Goal: Navigation & Orientation: Find specific page/section

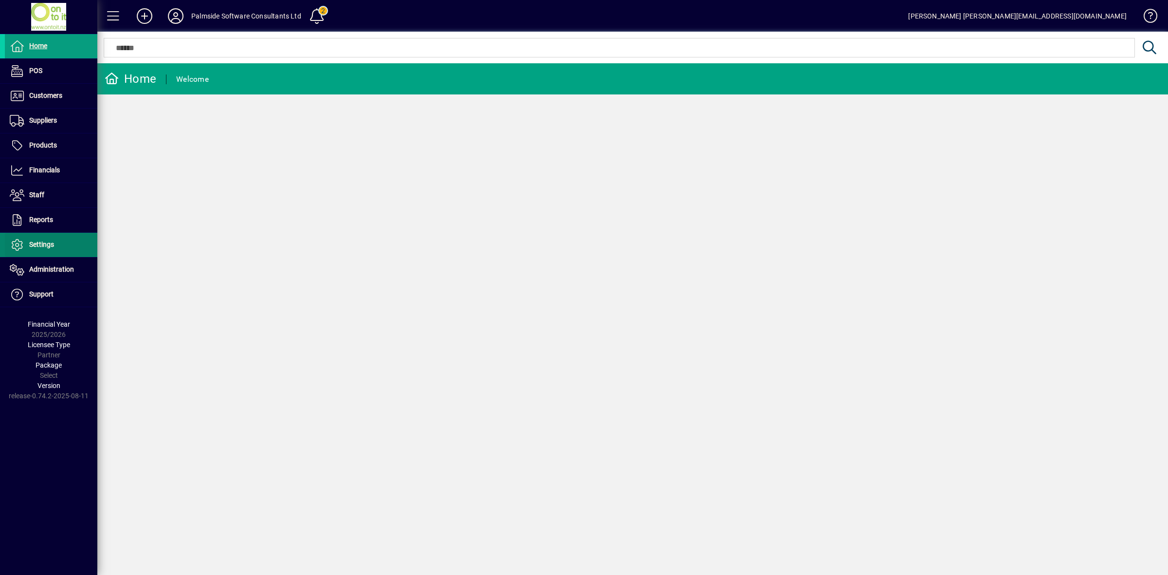
click at [40, 248] on span "Settings" at bounding box center [41, 244] width 25 height 8
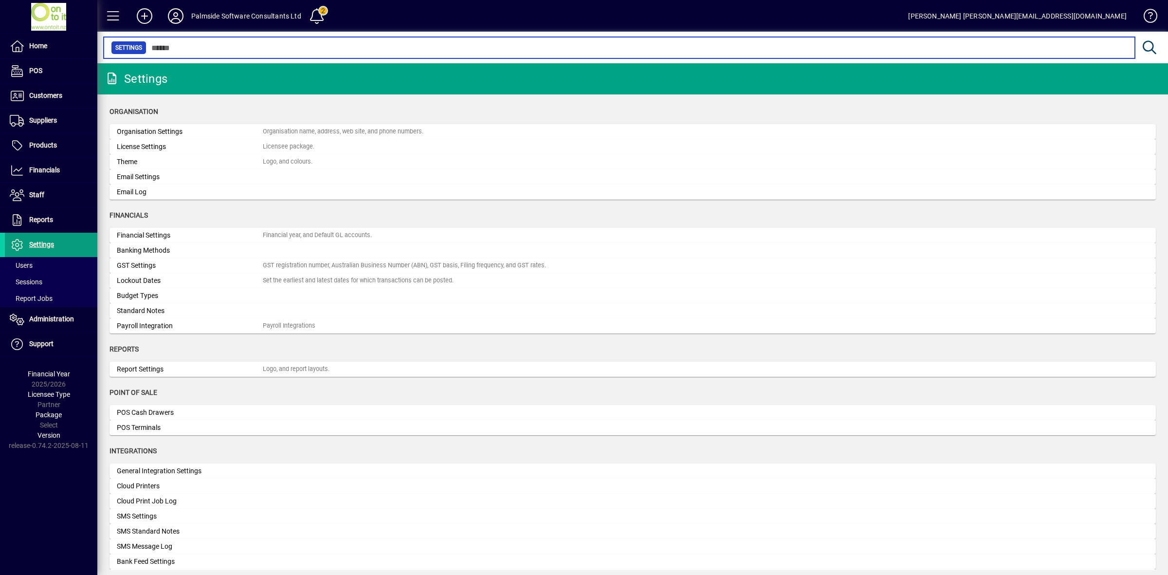
click at [214, 49] on input "text" at bounding box center [636, 48] width 981 height 14
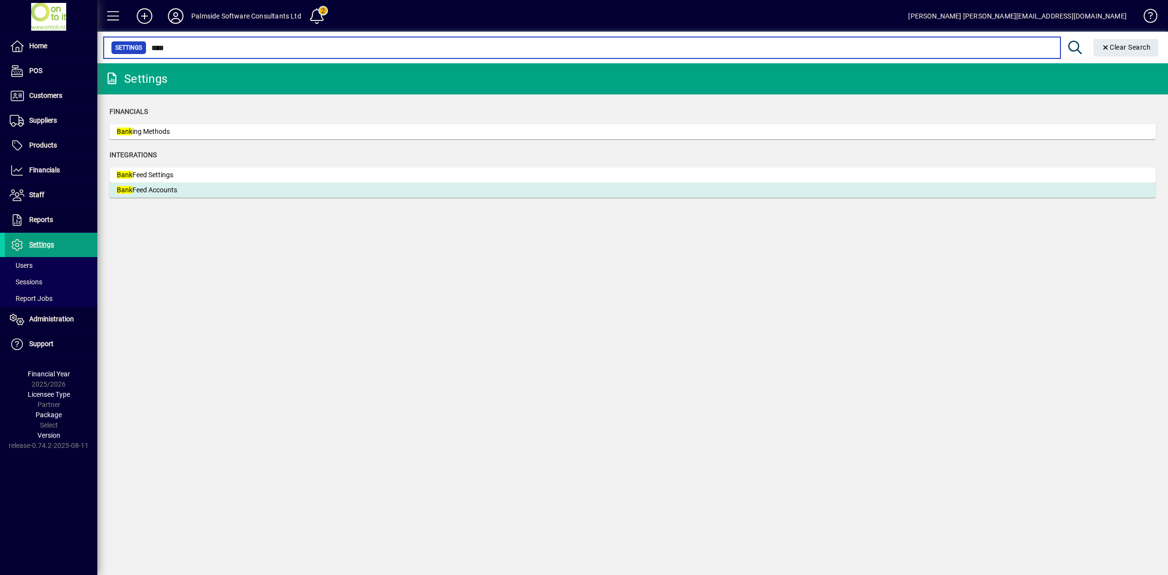
type input "****"
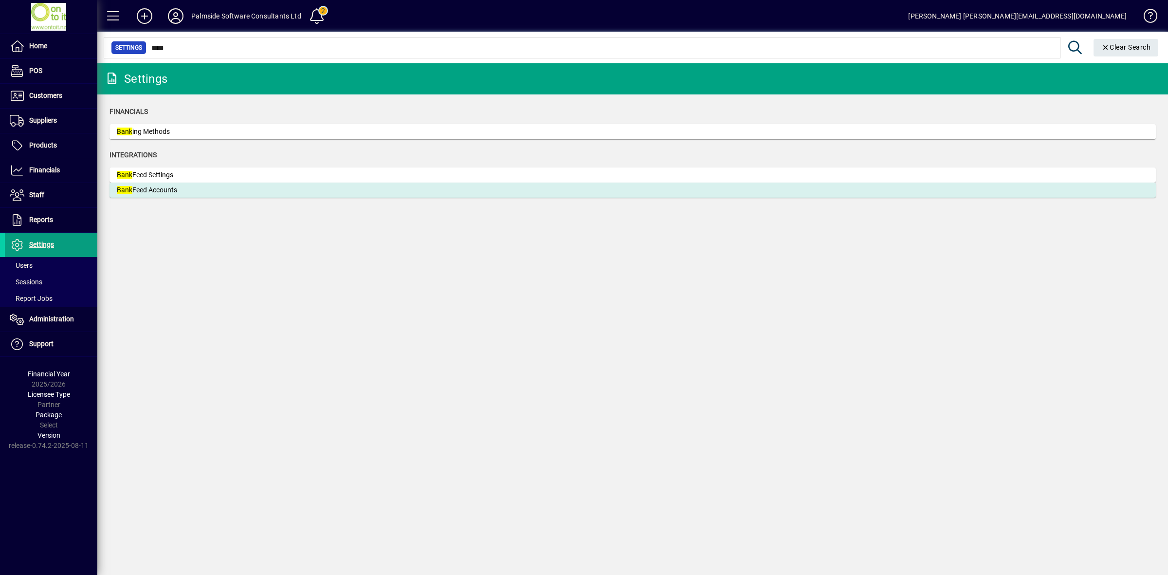
click at [157, 193] on div "Bank Feed Accounts" at bounding box center [190, 190] width 146 height 10
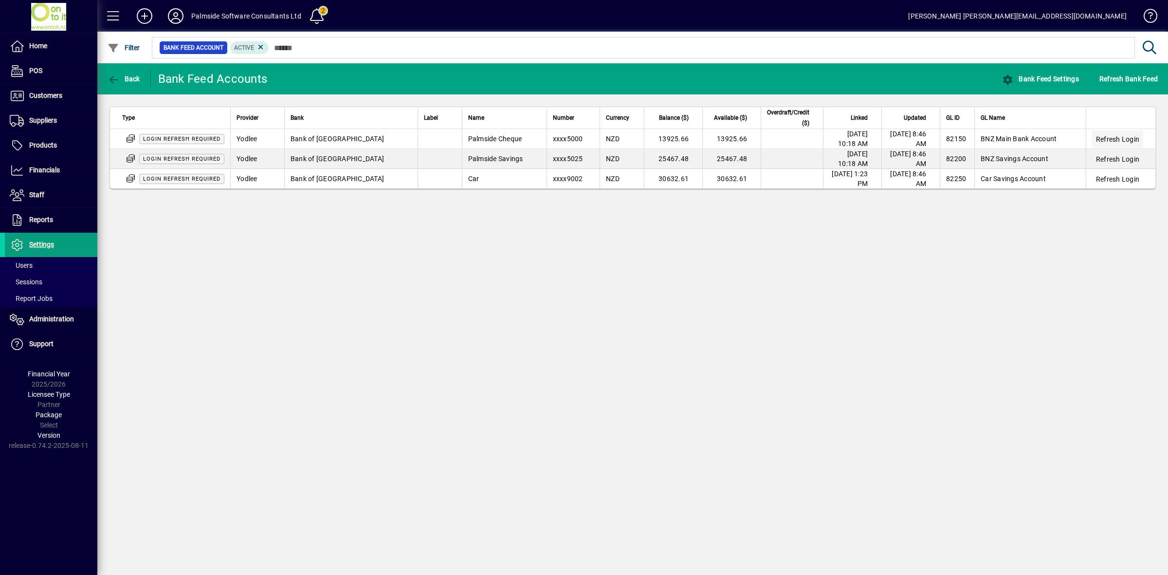
click at [1112, 142] on span "Refresh Login" at bounding box center [1117, 139] width 43 height 10
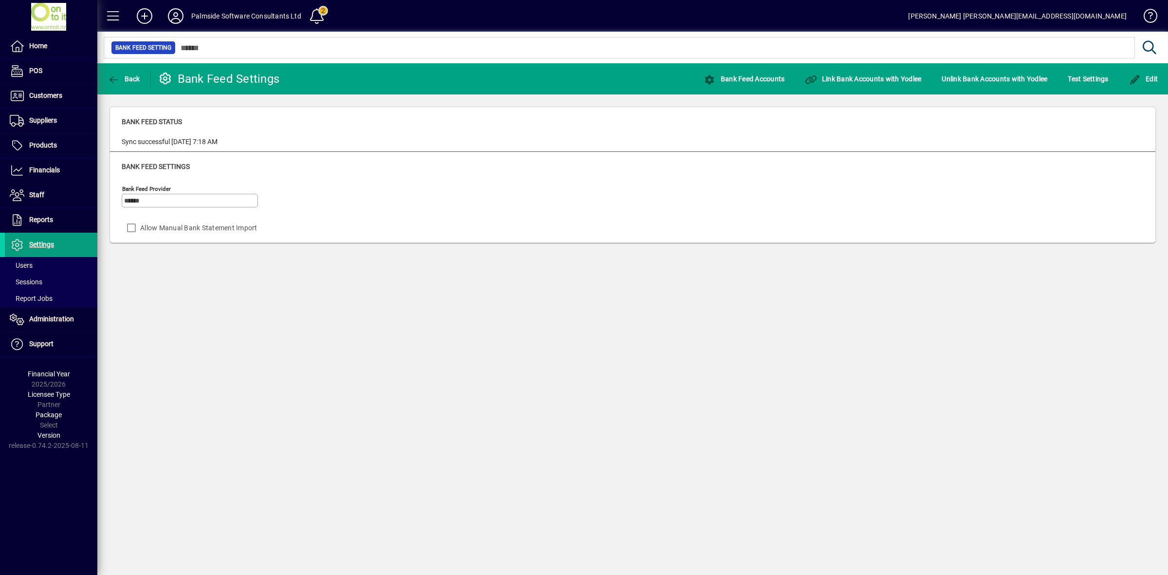
drag, startPoint x: 1004, startPoint y: 420, endPoint x: 674, endPoint y: 307, distance: 348.6
click at [675, 307] on div "Back Bank Feed Settings Bank Feed Accounts Link Bank Accounts with Yodlee Unlin…" at bounding box center [632, 319] width 1071 height 512
click at [33, 170] on span "Financials" at bounding box center [44, 170] width 31 height 8
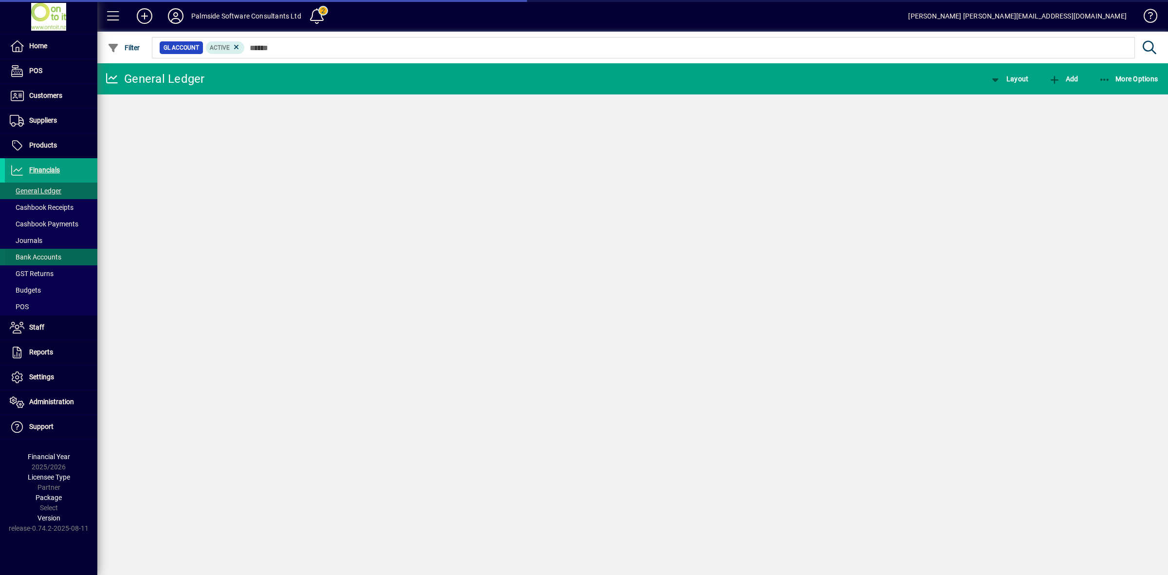
click at [42, 259] on span "Bank Accounts" at bounding box center [36, 257] width 52 height 8
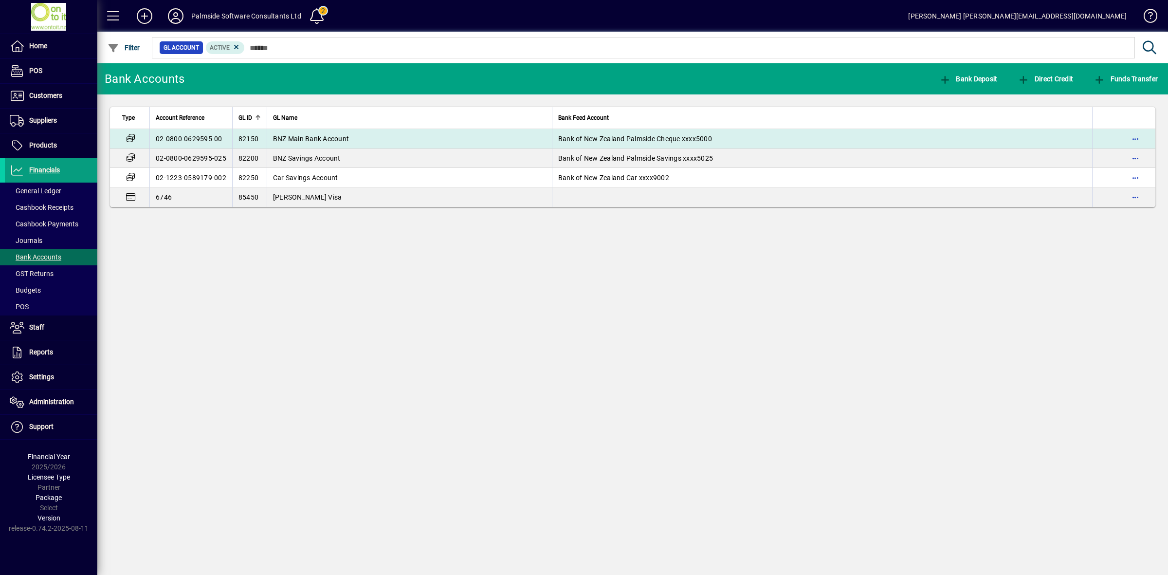
click at [330, 140] on span "BNZ Main Bank Account" at bounding box center [311, 139] width 76 height 8
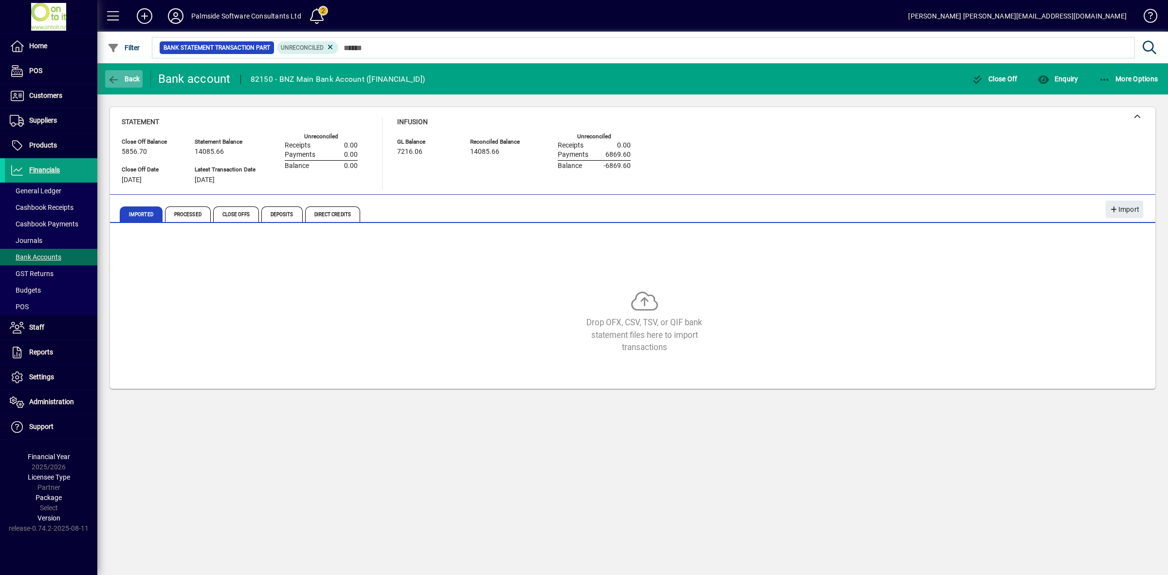
click at [129, 75] on span "Back" at bounding box center [124, 79] width 33 height 8
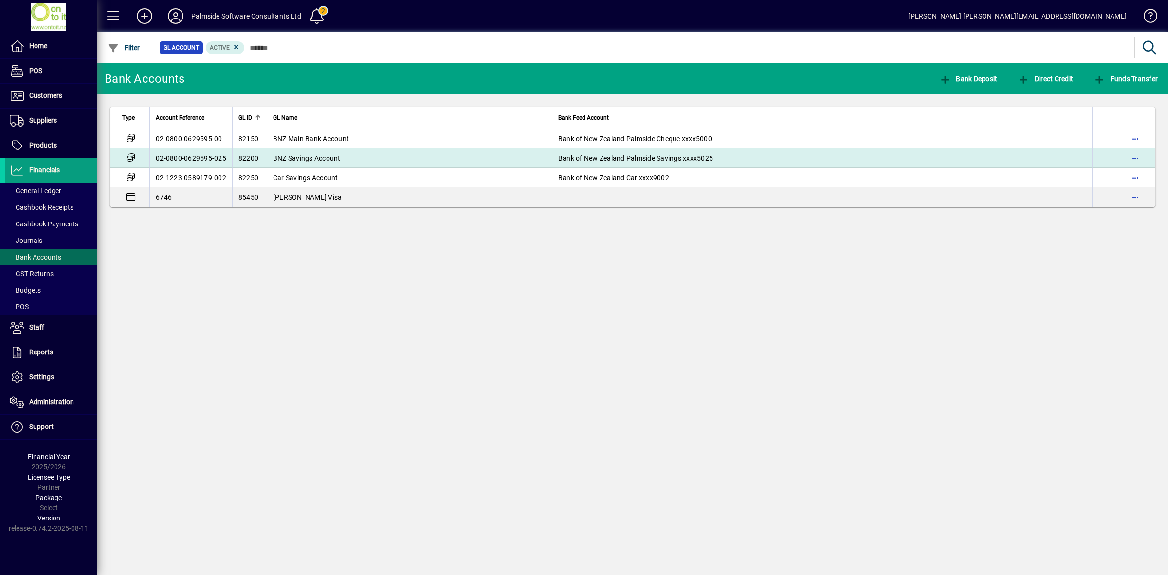
click at [300, 159] on span "BNZ Savings Account" at bounding box center [307, 158] width 68 height 8
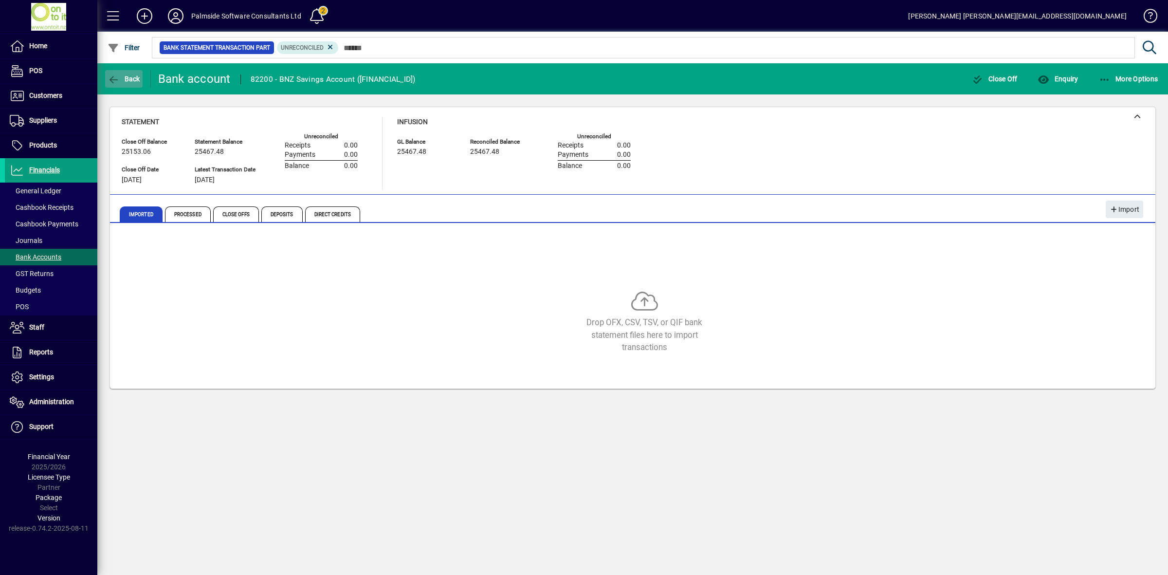
click at [129, 77] on span "Back" at bounding box center [124, 79] width 33 height 8
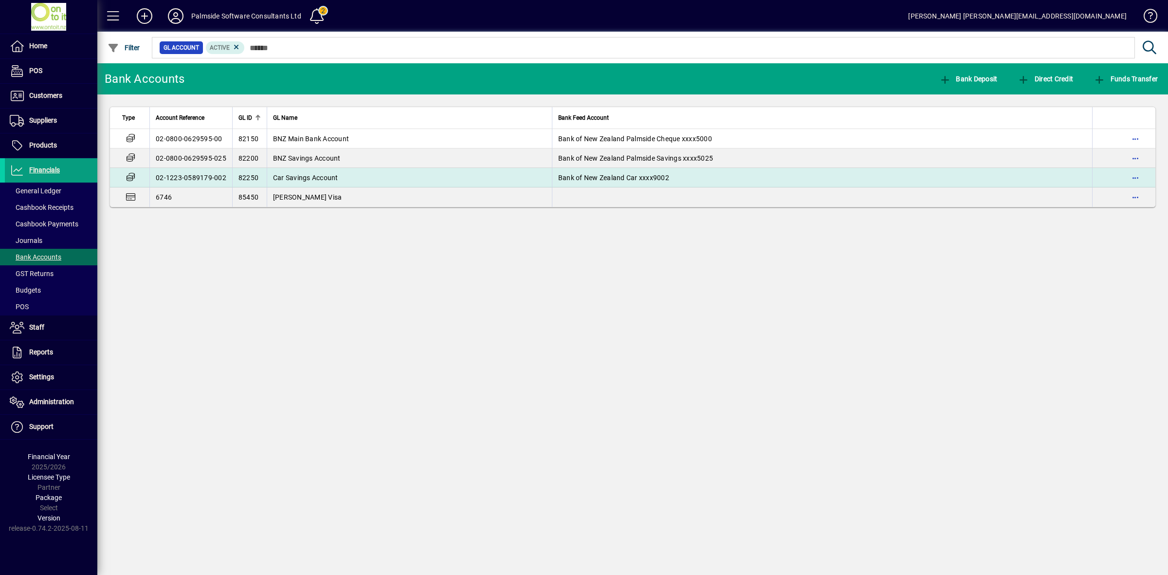
click at [198, 173] on td "02-1223-0589179-002" at bounding box center [190, 177] width 83 height 19
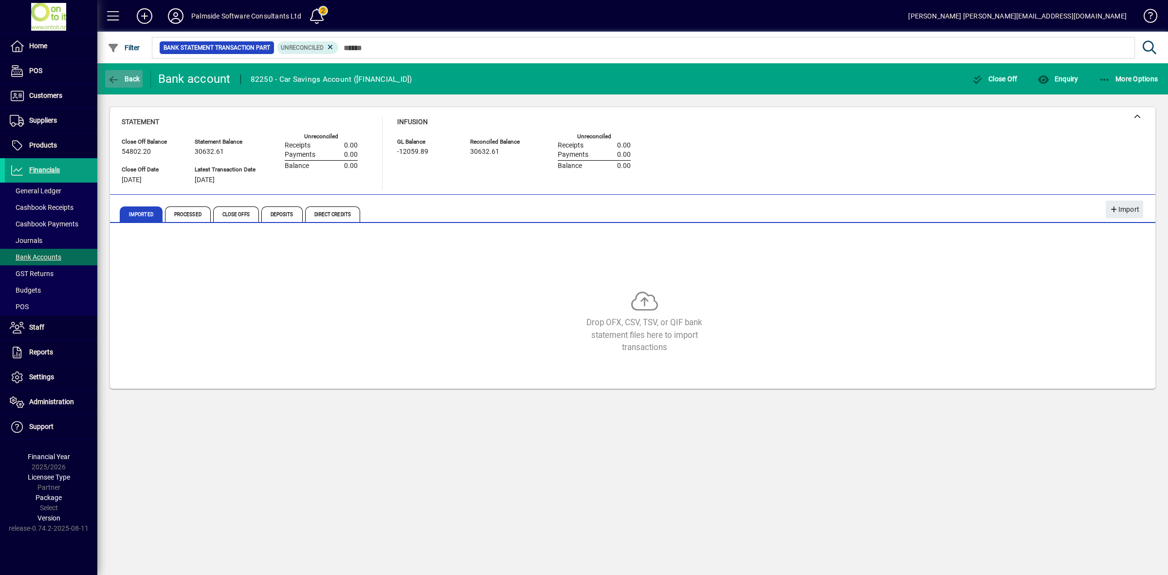
click at [121, 77] on span "Back" at bounding box center [124, 79] width 33 height 8
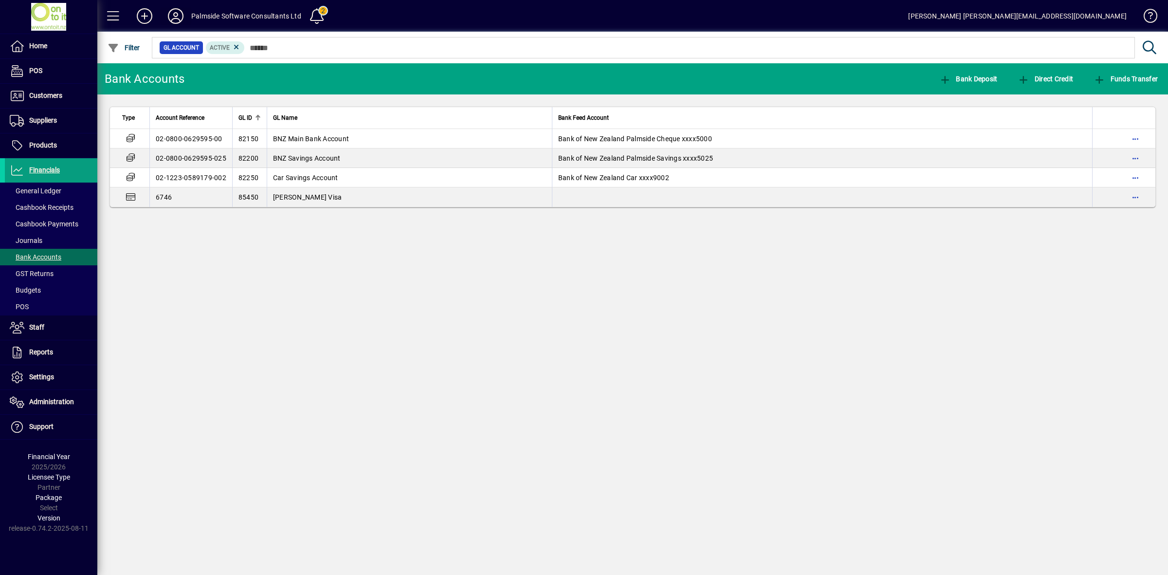
click at [181, 17] on icon at bounding box center [175, 16] width 19 height 16
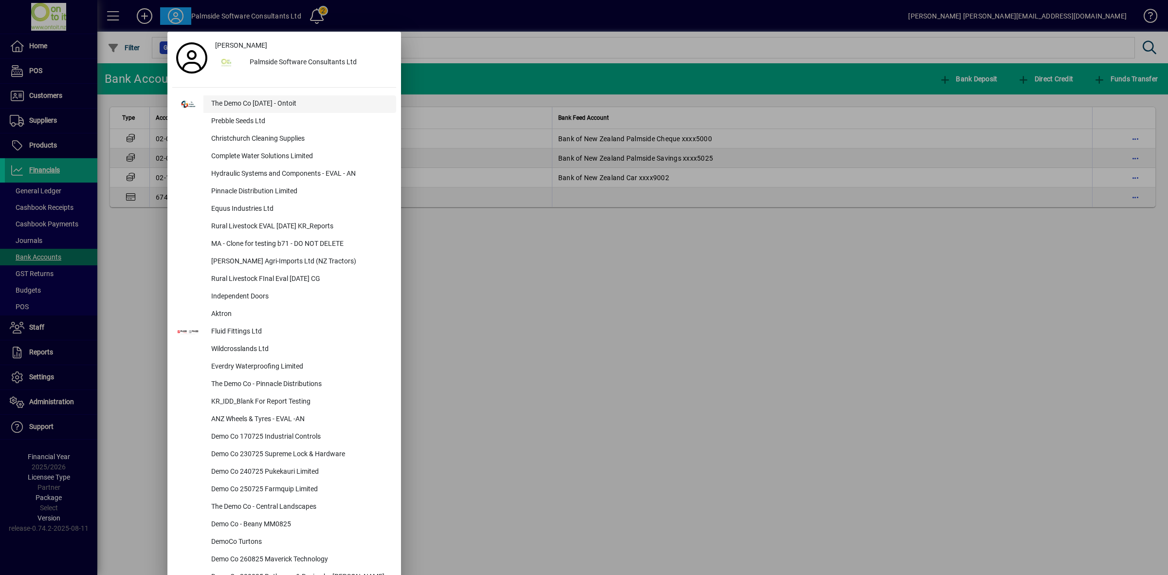
click at [215, 106] on div "The Demo Co Oct 2024 - Ontoit" at bounding box center [299, 104] width 193 height 18
